Goal: Navigation & Orientation: Understand site structure

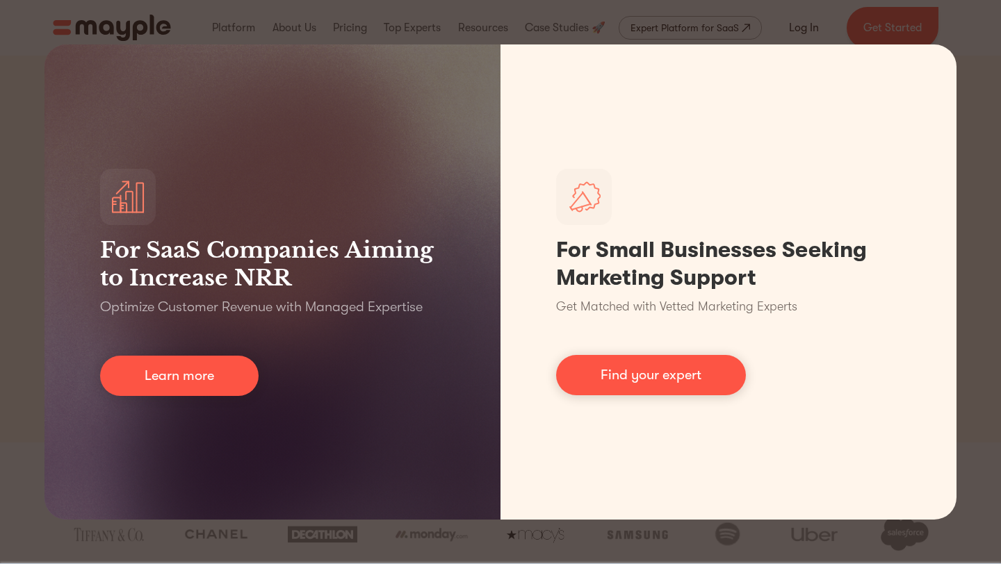
click at [976, 44] on div "For SaaS Companies Aiming to Increase NRR Optimize Customer Revenue with Manage…" at bounding box center [500, 282] width 1001 height 564
click at [981, 51] on div "For SaaS Companies Aiming to Increase NRR Optimize Customer Revenue with Manage…" at bounding box center [500, 282] width 1001 height 564
click at [980, 92] on div "For SaaS Companies Aiming to Increase NRR Optimize Customer Revenue with Manage…" at bounding box center [500, 282] width 1001 height 564
click at [24, 182] on div "For SaaS Companies Aiming to Increase NRR Optimize Customer Revenue with Manage…" at bounding box center [500, 282] width 1001 height 564
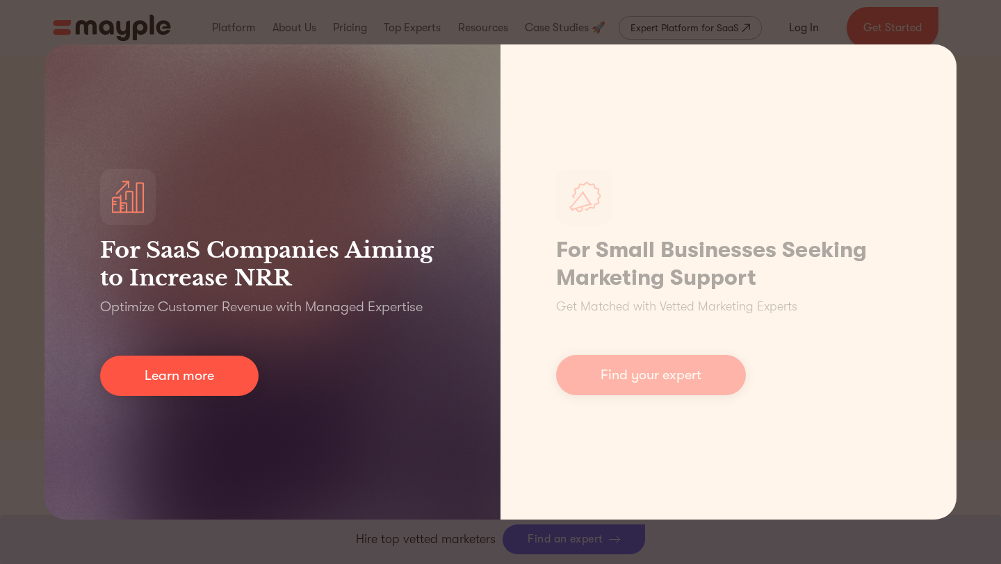
scroll to position [259, 0]
click at [204, 376] on link "Learn more" at bounding box center [179, 376] width 158 height 40
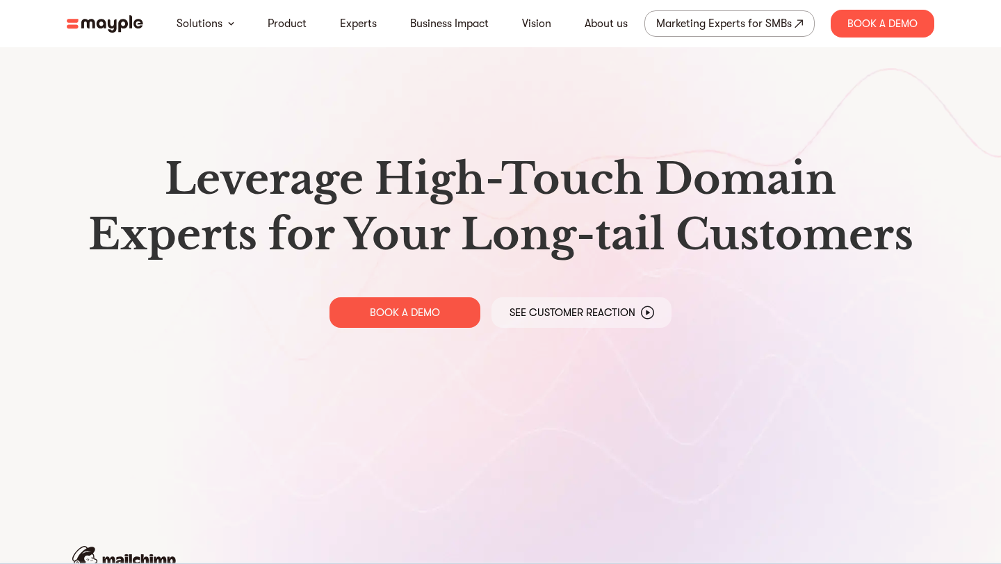
scroll to position [60, 0]
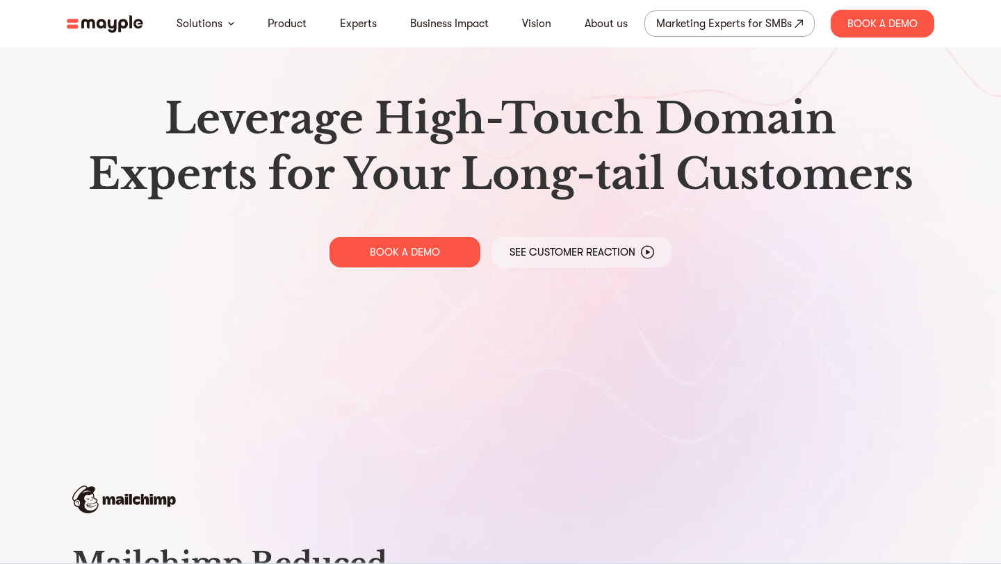
click at [101, 29] on img at bounding box center [105, 23] width 76 height 17
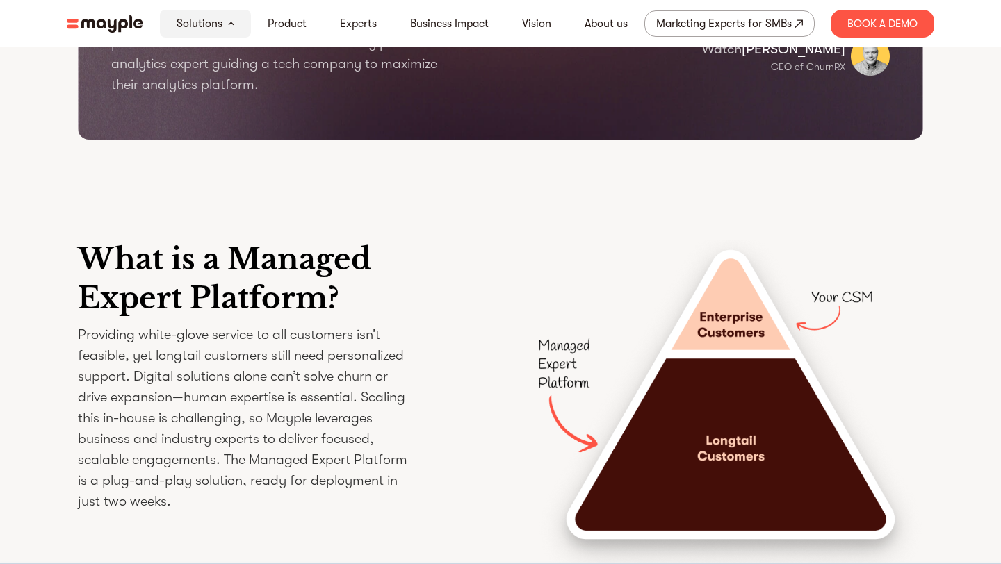
scroll to position [2232, 0]
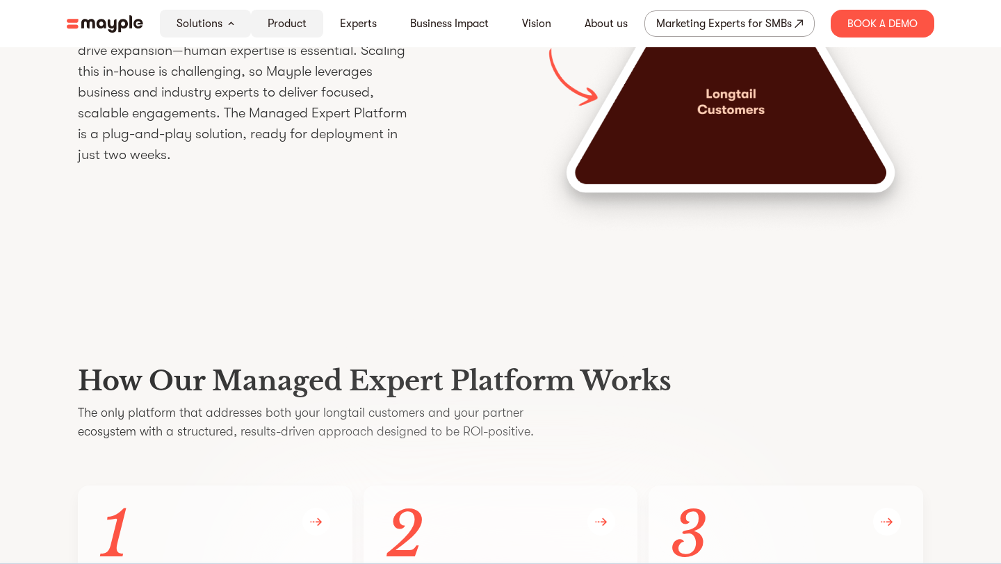
click at [286, 26] on link "Product" at bounding box center [287, 23] width 39 height 17
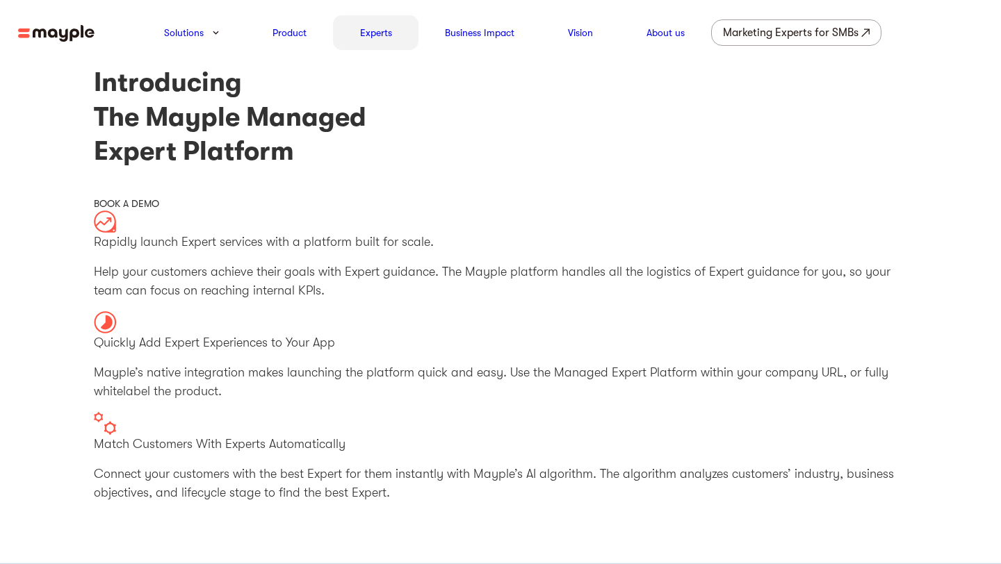
click at [386, 37] on link "Experts" at bounding box center [376, 32] width 32 height 17
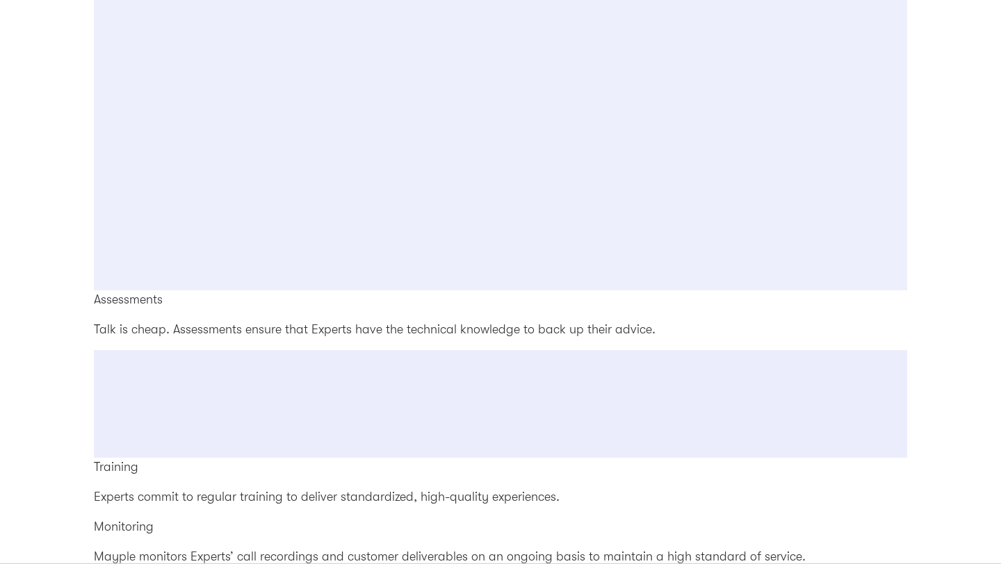
scroll to position [2225, 0]
